Goal: Task Accomplishment & Management: Manage account settings

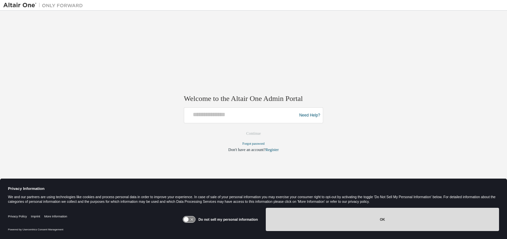
click at [391, 220] on button "OK" at bounding box center [382, 219] width 233 height 23
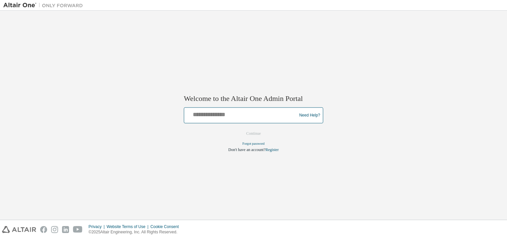
click at [229, 117] on input "text" at bounding box center [241, 114] width 109 height 10
type input "**********"
click at [239, 129] on button "Continue" at bounding box center [253, 134] width 29 height 10
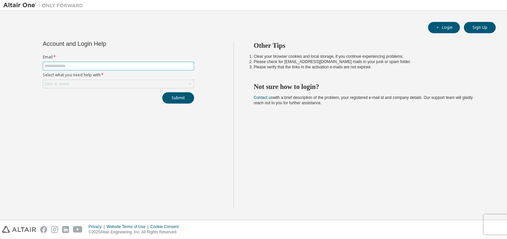
click at [70, 66] on input "text" at bounding box center [118, 65] width 148 height 5
type input "**********"
click at [61, 84] on div "Click to select" at bounding box center [56, 83] width 25 height 5
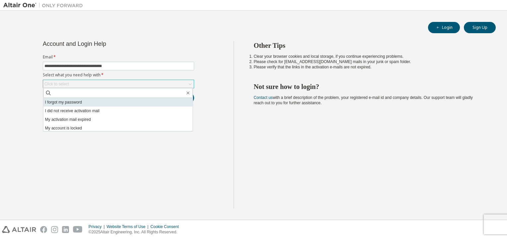
click at [76, 105] on li "I forgot my password" at bounding box center [117, 102] width 149 height 9
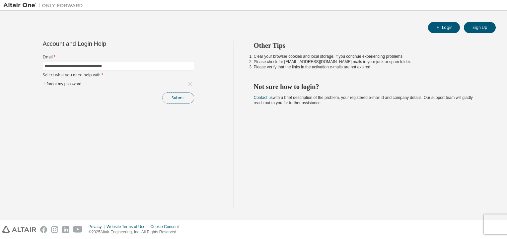
click at [182, 95] on button "Submit" at bounding box center [178, 97] width 32 height 11
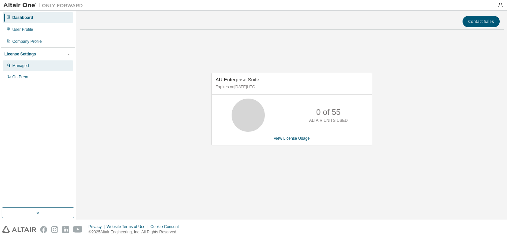
click at [16, 64] on div "Managed" at bounding box center [20, 65] width 17 height 5
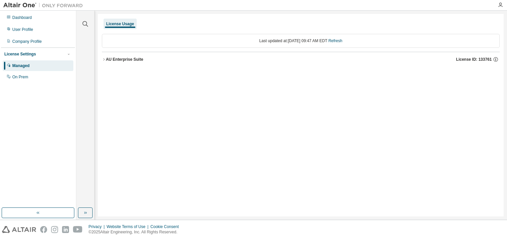
click at [102, 58] on icon "button" at bounding box center [104, 59] width 4 height 4
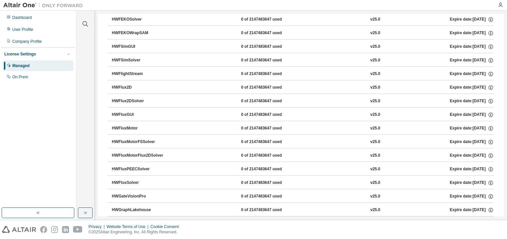
scroll to position [1061, 0]
